Goal: Transaction & Acquisition: Purchase product/service

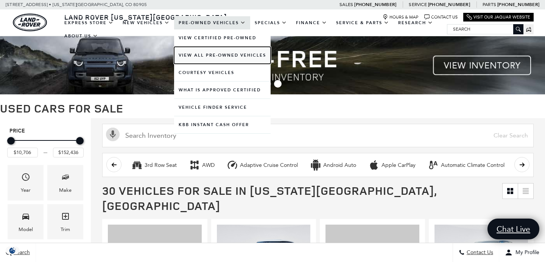
click at [211, 53] on link "View All Pre-Owned Vehicles" at bounding box center [222, 55] width 96 height 17
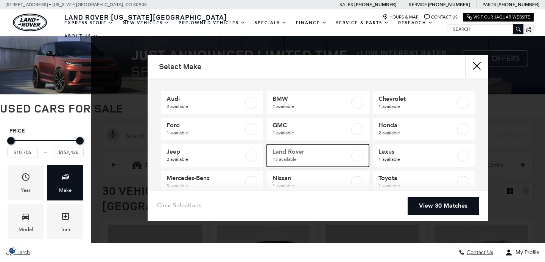
click at [305, 155] on span "Land Rover" at bounding box center [310, 152] width 77 height 8
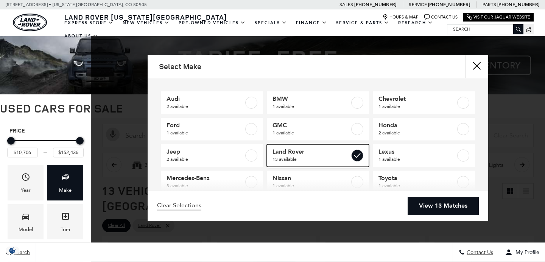
checkbox input "true"
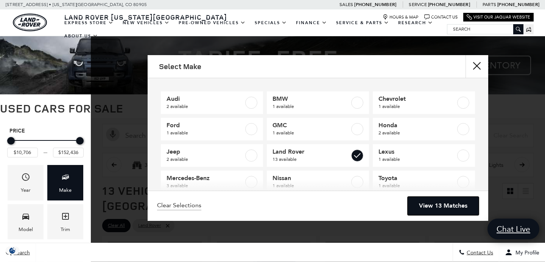
click at [437, 205] on link "View 13 Matches" at bounding box center [442, 206] width 71 height 19
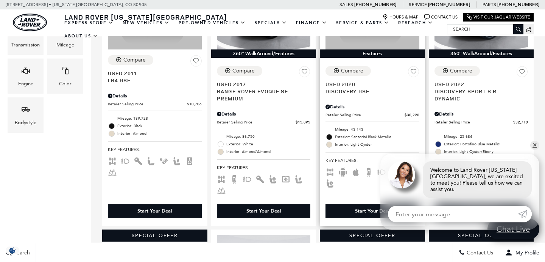
scroll to position [269, 0]
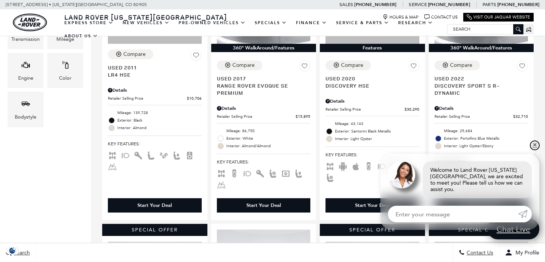
click at [532, 150] on link "✕" at bounding box center [534, 145] width 9 height 9
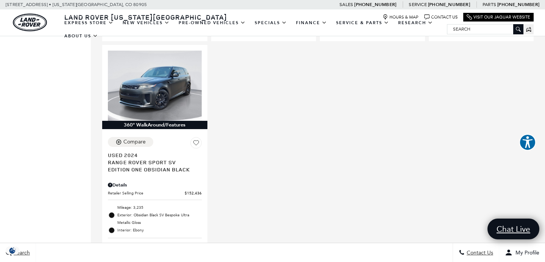
scroll to position [0, 0]
